Goal: Task Accomplishment & Management: Complete application form

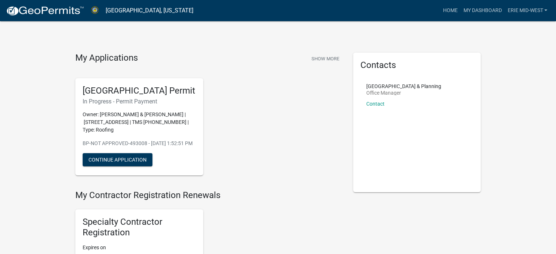
click at [153, 96] on h5 "[GEOGRAPHIC_DATA] Permit" at bounding box center [139, 91] width 113 height 11
click at [135, 166] on button "Continue Application" at bounding box center [118, 159] width 70 height 13
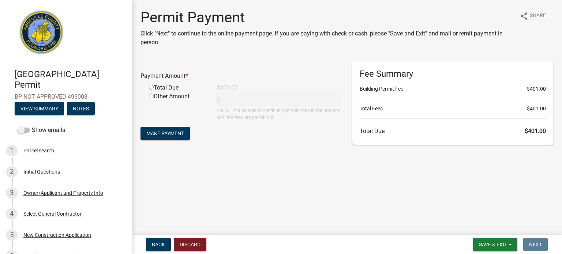
click at [150, 87] on input "radio" at bounding box center [151, 87] width 5 height 5
radio input "true"
type input "401"
click at [153, 134] on span "Make Payment" at bounding box center [165, 134] width 38 height 6
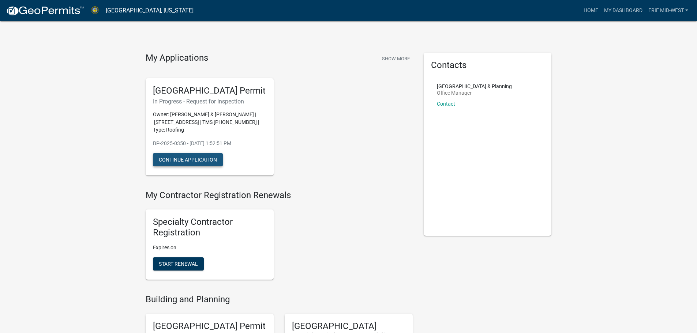
click at [203, 166] on button "Continue Application" at bounding box center [188, 159] width 70 height 13
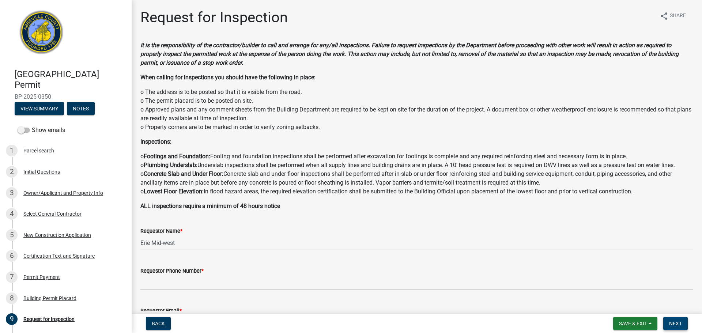
click at [556, 254] on button "Next" at bounding box center [676, 323] width 25 height 13
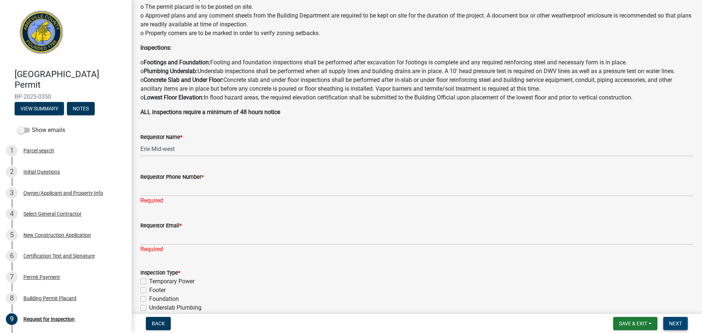
scroll to position [146, 0]
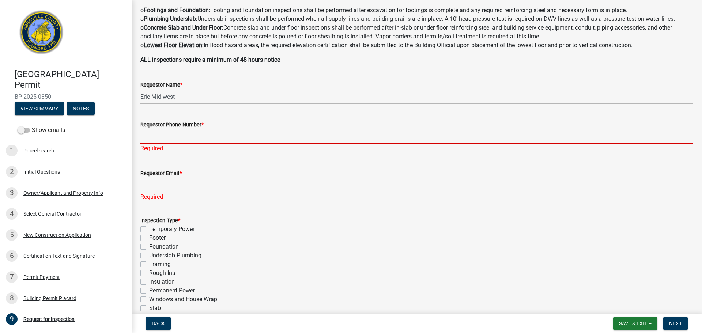
click at [210, 140] on input "Requestor Phone Number *" at bounding box center [416, 136] width 553 height 15
type input "5674082132"
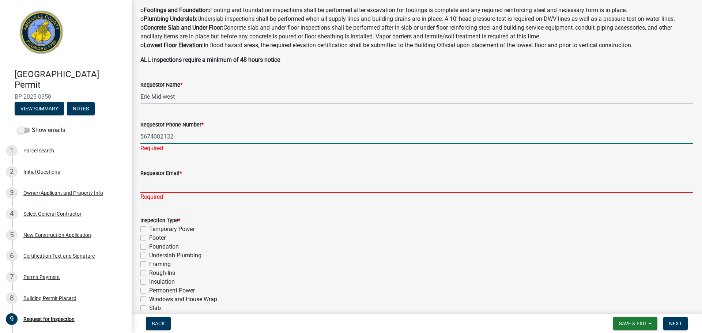
type input "[EMAIL_ADDRESS][DOMAIN_NAME]"
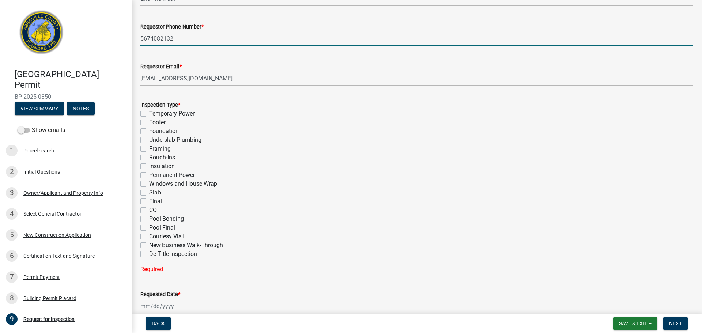
scroll to position [256, 0]
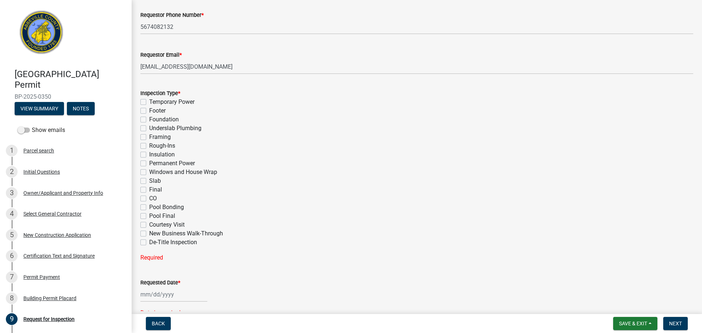
click at [139, 191] on div "Inspection Type * Temporary Power Footer Foundation Underslab Plumbing Framing …" at bounding box center [417, 171] width 564 height 182
click at [149, 190] on label "Final" at bounding box center [155, 189] width 13 height 9
click at [149, 190] on input "Final" at bounding box center [151, 187] width 5 height 5
checkbox input "true"
checkbox input "false"
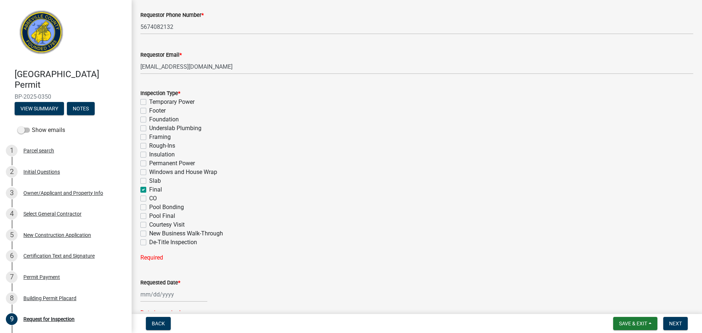
checkbox input "false"
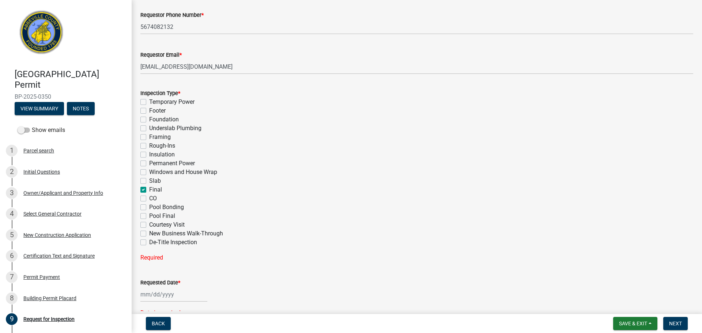
checkbox input "false"
checkbox input "true"
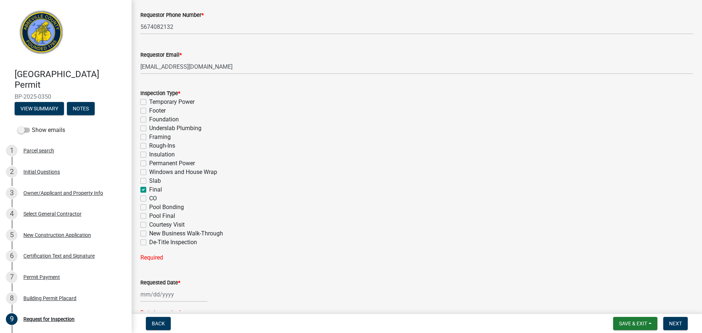
checkbox input "false"
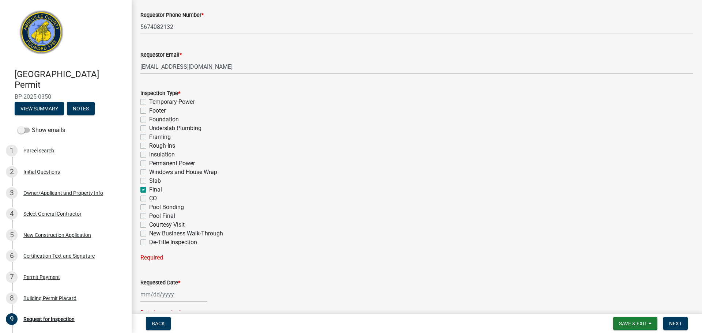
checkbox input "false"
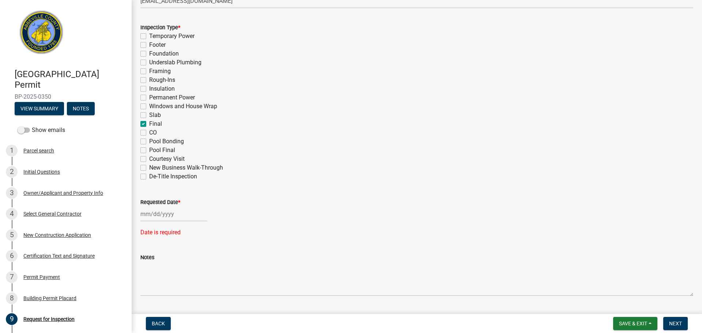
scroll to position [329, 0]
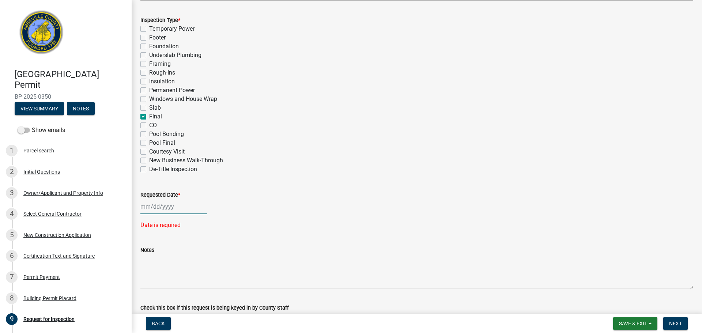
select select "10"
select select "2025"
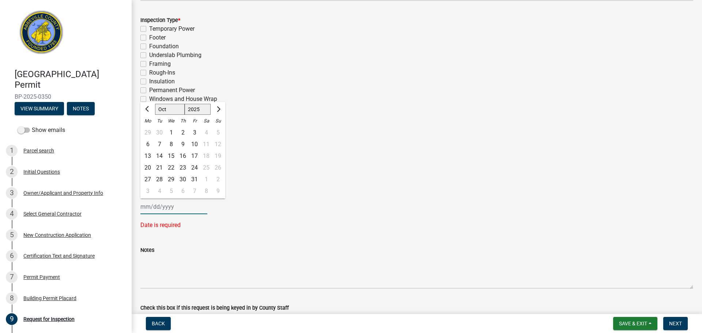
click at [150, 207] on div "[PERSON_NAME] Feb Mar Apr [PERSON_NAME][DATE] Oct Nov [DATE] 1526 1527 1528 152…" at bounding box center [173, 206] width 67 height 15
click at [175, 157] on div "15" at bounding box center [171, 156] width 12 height 12
type input "[DATE]"
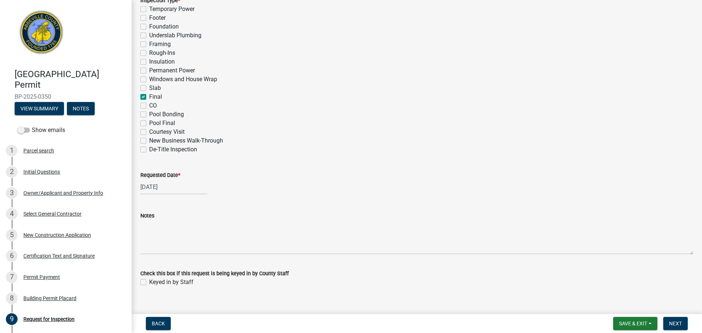
scroll to position [360, 0]
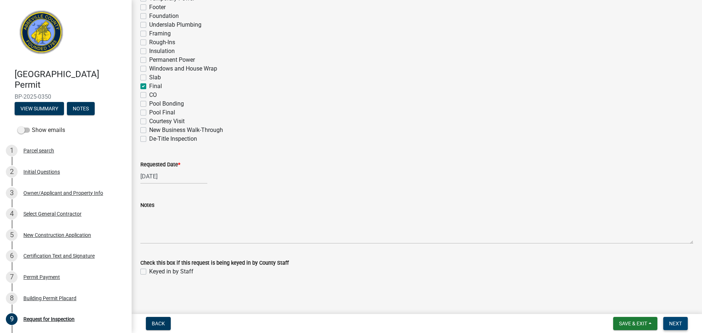
click at [556, 254] on span "Next" at bounding box center [676, 324] width 13 height 6
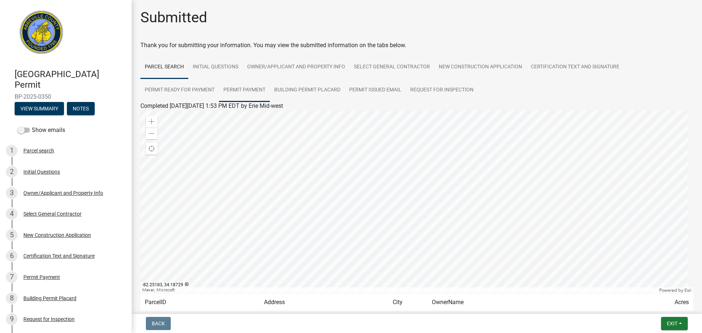
click at [239, 86] on link "Permit Payment" at bounding box center [244, 90] width 51 height 23
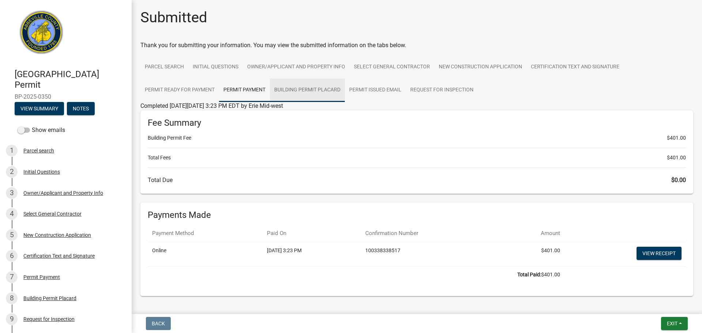
click at [310, 90] on link "Building Permit Placard" at bounding box center [307, 90] width 75 height 23
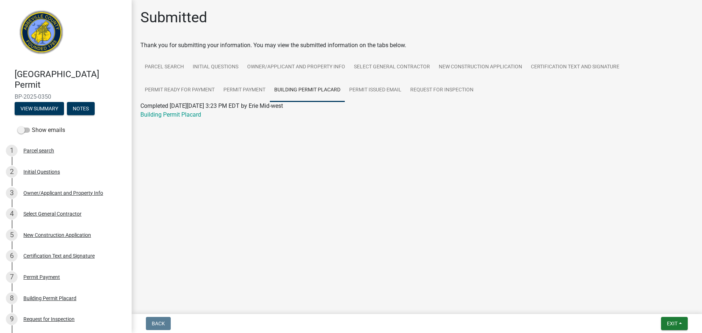
click at [181, 120] on wm-application-readonly "Parcel search Initial Questions Owner/Applicant and Property Info Select Genera…" at bounding box center [416, 92] width 553 height 72
click at [181, 116] on link "Building Permit Placard" at bounding box center [170, 114] width 61 height 7
